Goal: Task Accomplishment & Management: Manage account settings

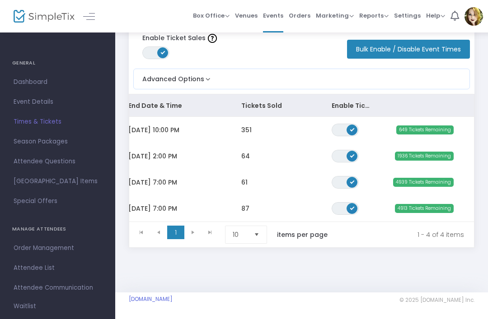
scroll to position [0, 128]
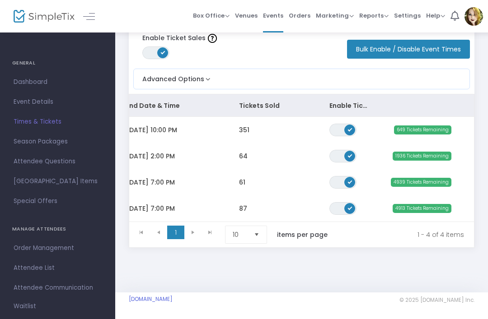
click at [437, 130] on span "649 Tickets Remaining" at bounding box center [422, 129] width 57 height 9
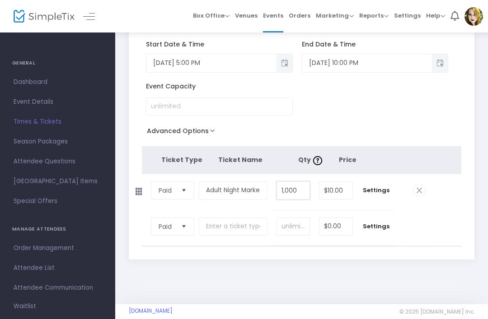
click at [305, 199] on input "1,000" at bounding box center [293, 190] width 33 height 17
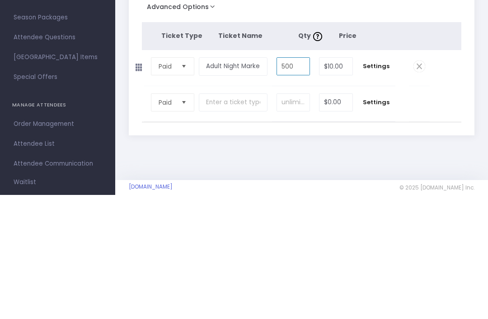
type input "500"
click at [445, 210] on tbody "Paid Required. $0.00 Settings Ticket Description Required. ON OFF Editor mode T…" at bounding box center [302, 228] width 320 height 36
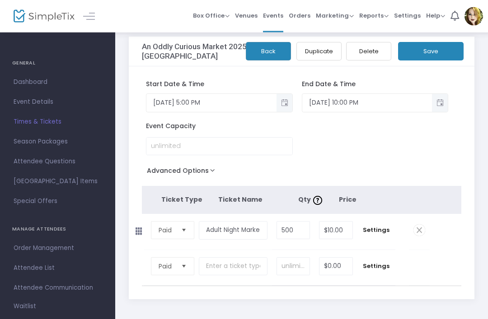
click at [447, 53] on button "Save" at bounding box center [430, 51] width 65 height 19
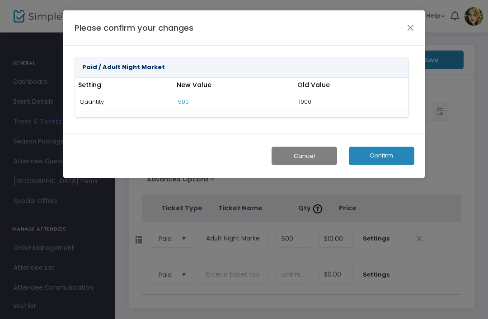
click at [390, 149] on button "Confirm" at bounding box center [380, 156] width 65 height 19
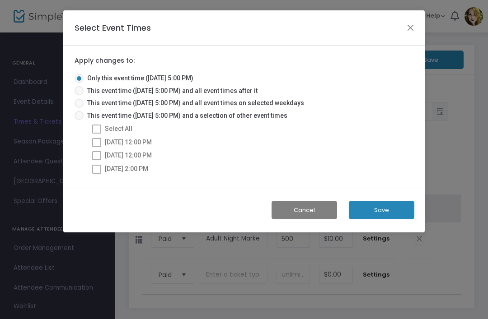
click at [376, 210] on button "Save" at bounding box center [380, 210] width 65 height 19
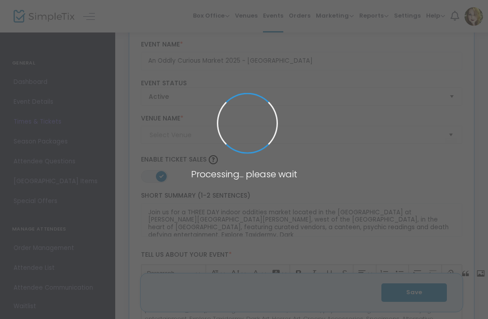
type input "[GEOGRAPHIC_DATA] - [PERSON_NAME][GEOGRAPHIC_DATA][PERSON_NAME]"
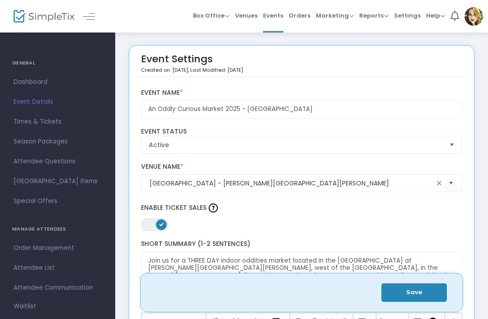
click at [33, 126] on span "Times & Tickets" at bounding box center [58, 122] width 88 height 12
